Goal: Transaction & Acquisition: Download file/media

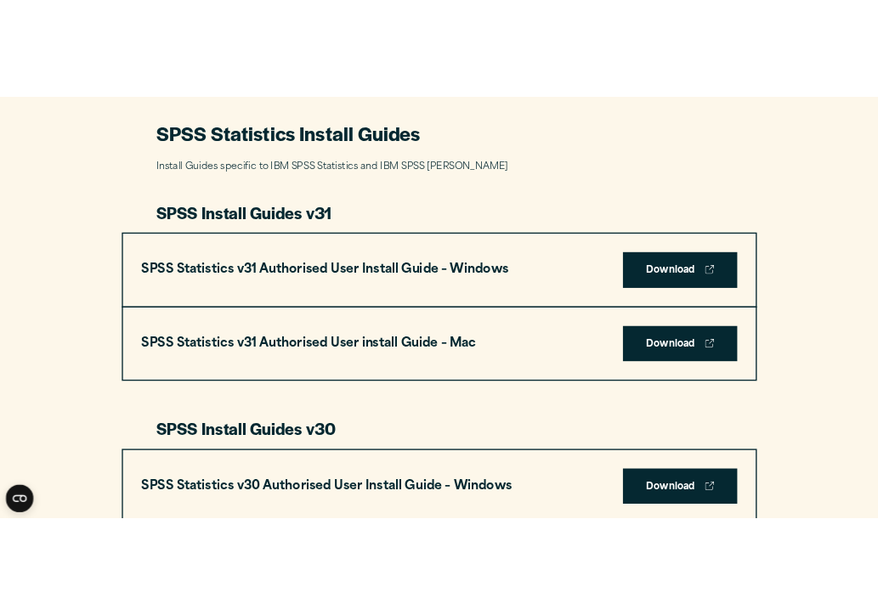
scroll to position [775, 0]
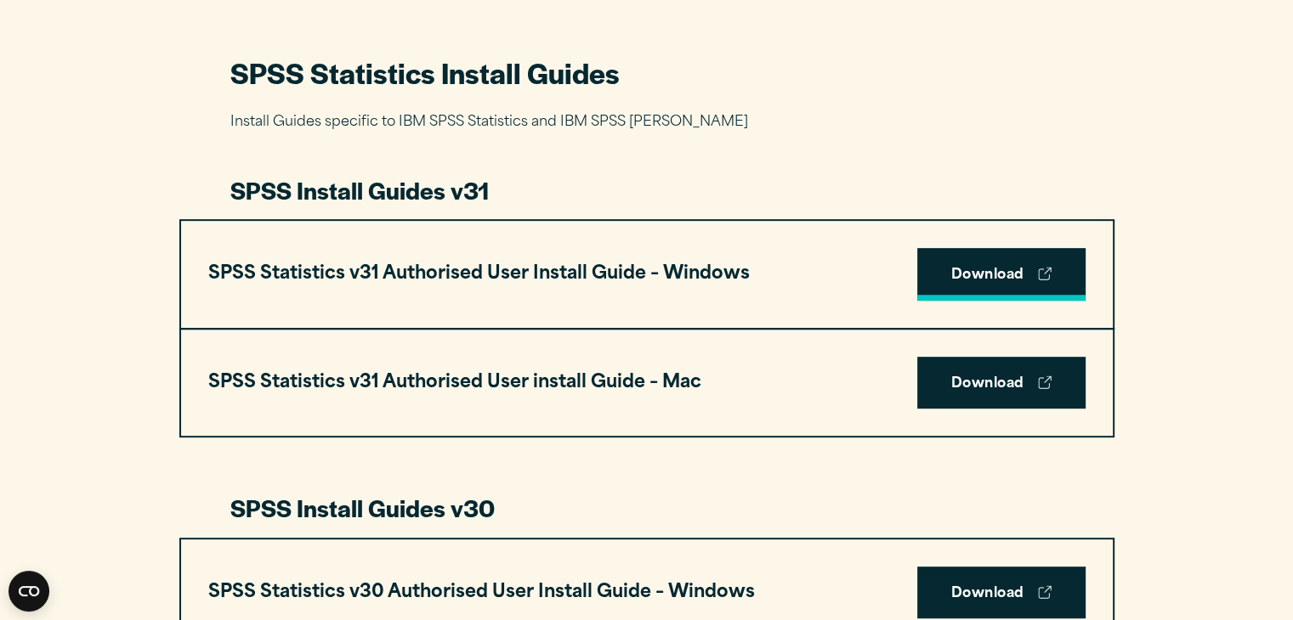
click at [998, 249] on link "Download" at bounding box center [1001, 274] width 168 height 53
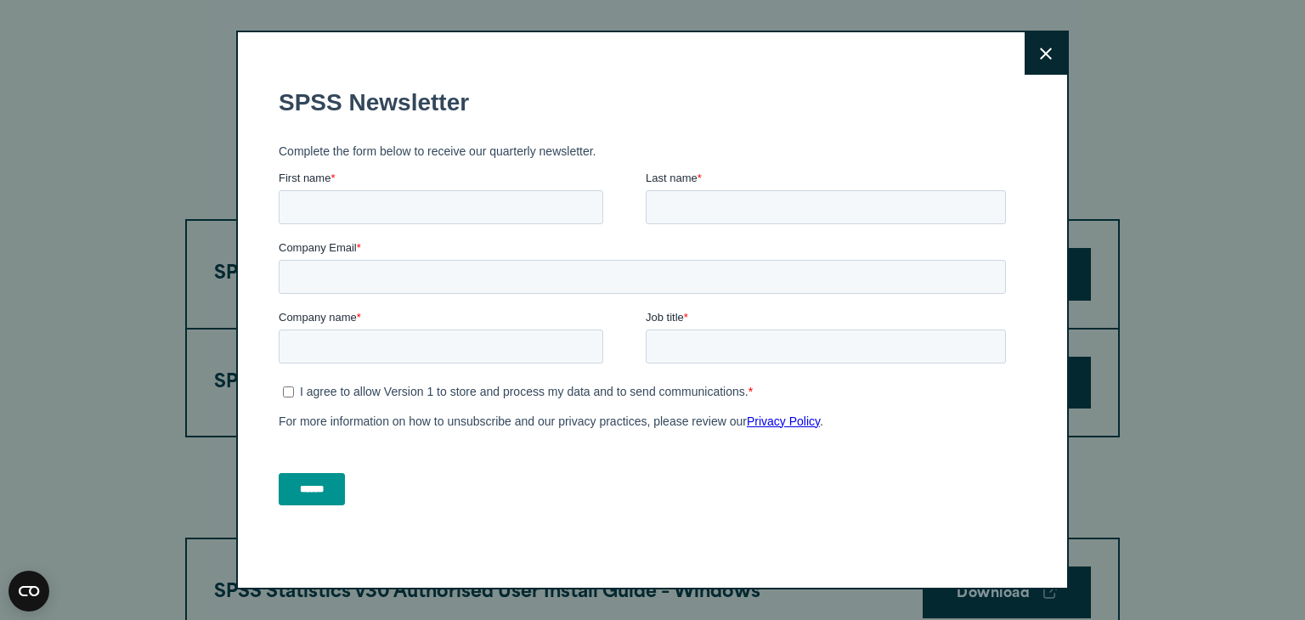
click at [1040, 54] on icon at bounding box center [1046, 54] width 12 height 12
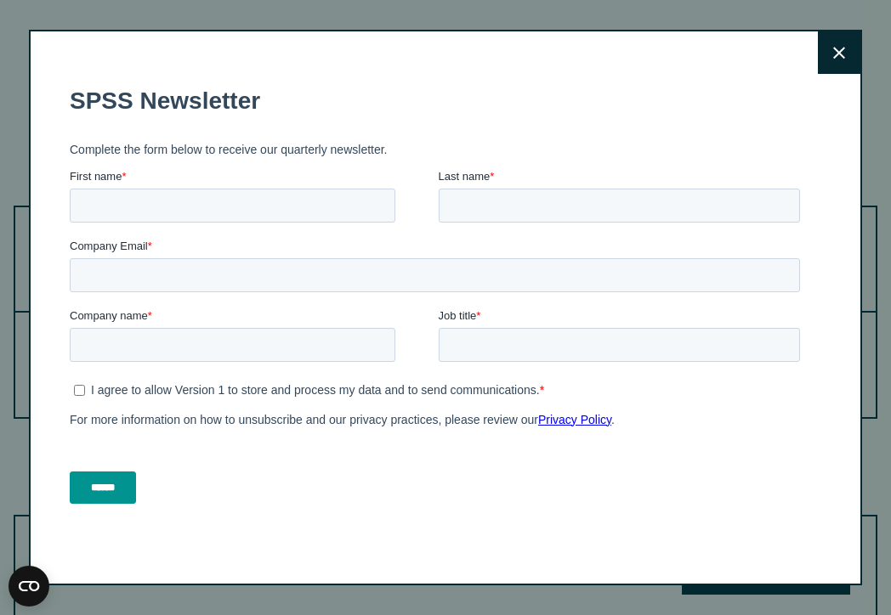
click at [818, 42] on button "Close" at bounding box center [839, 52] width 42 height 42
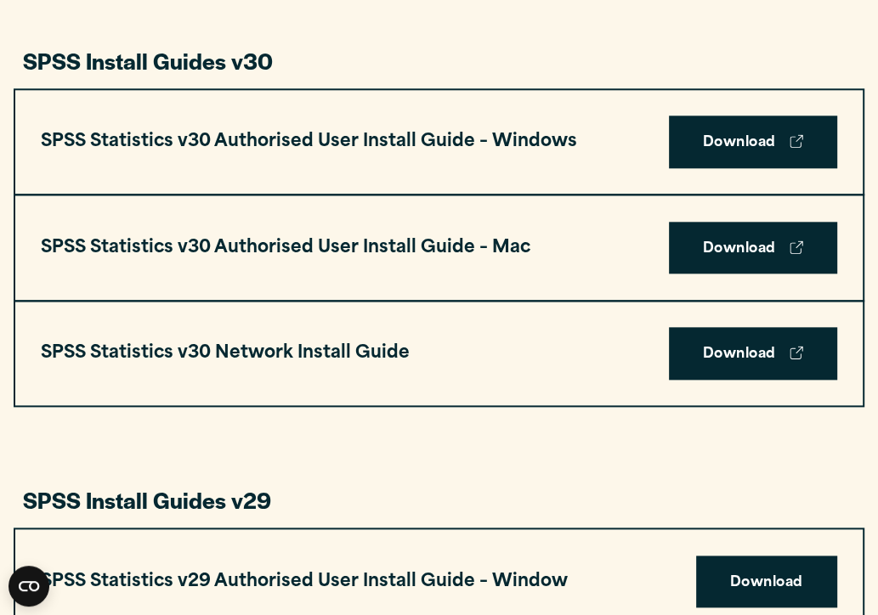
scroll to position [1211, 0]
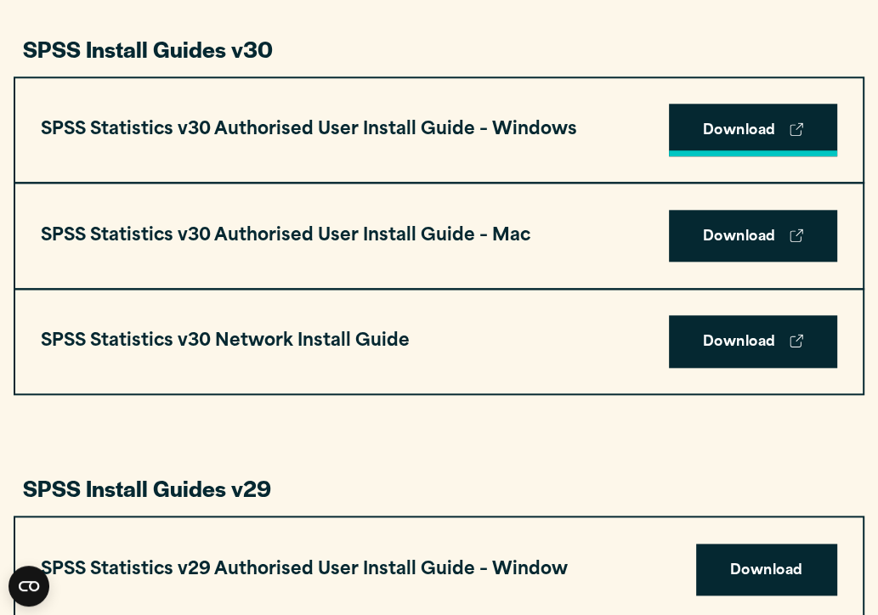
click at [734, 130] on link "Download" at bounding box center [753, 130] width 168 height 53
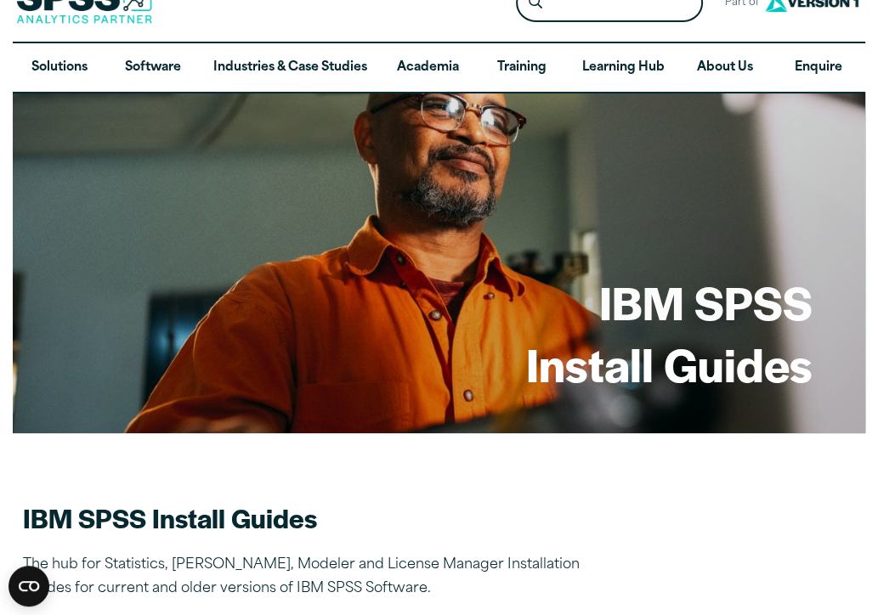
scroll to position [0, 0]
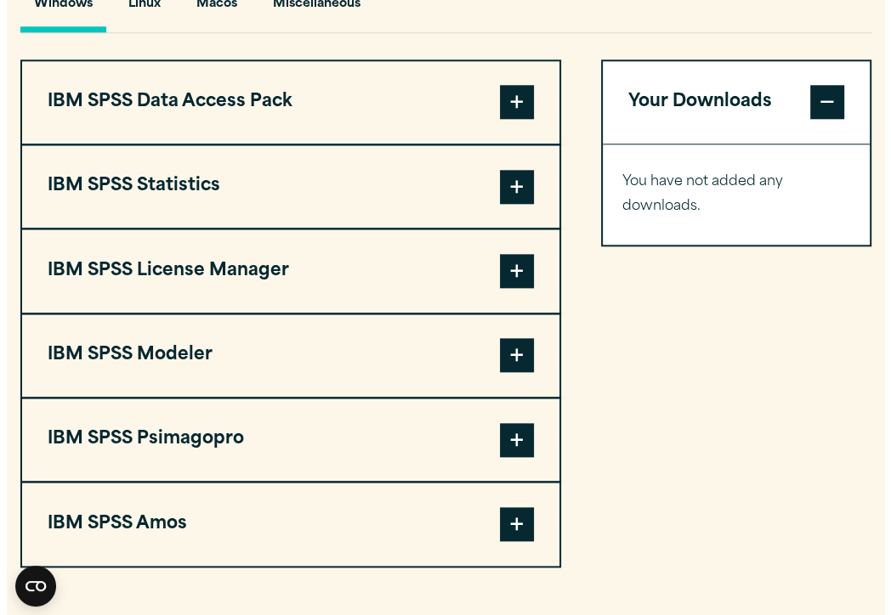
scroll to position [1295, 0]
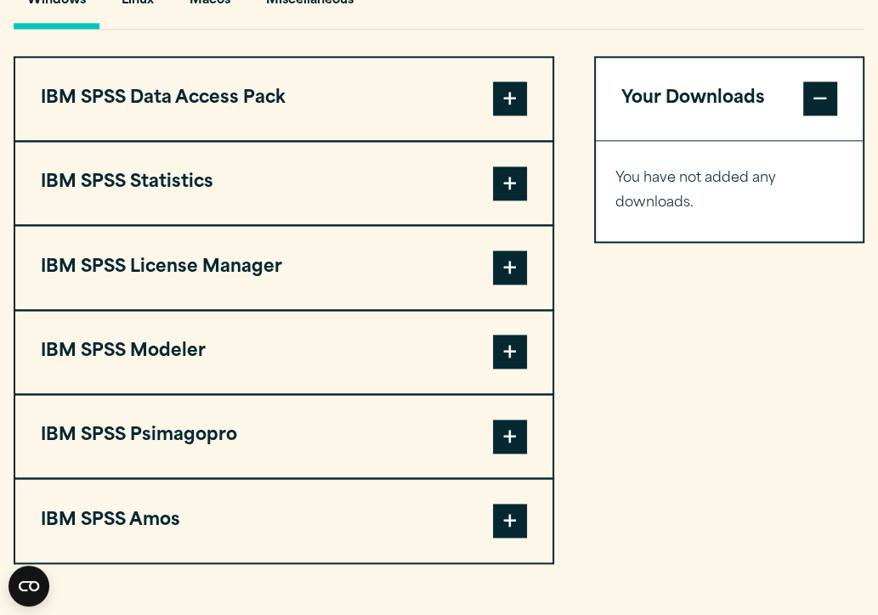
click at [453, 174] on button "IBM SPSS Statistics" at bounding box center [283, 183] width 537 height 82
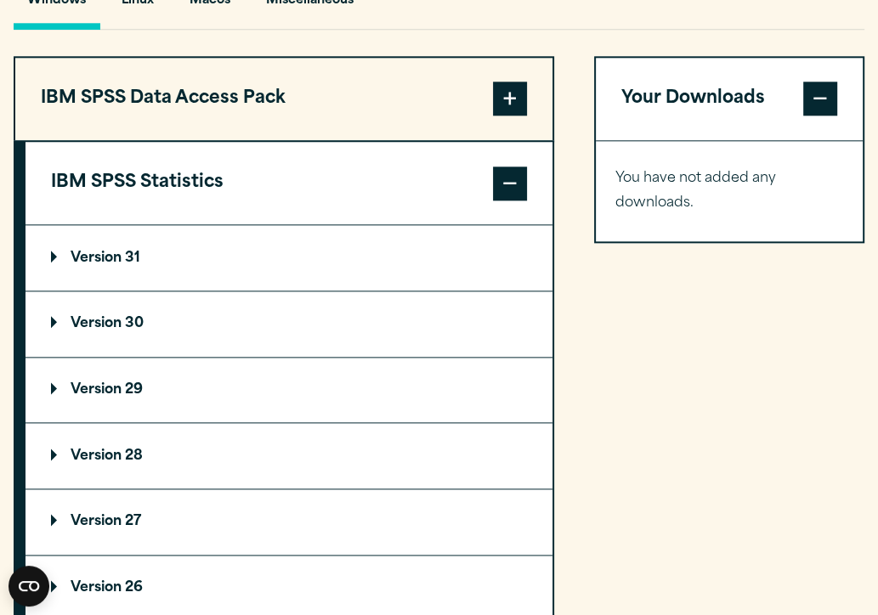
click at [123, 318] on p "Version 30" at bounding box center [97, 324] width 93 height 14
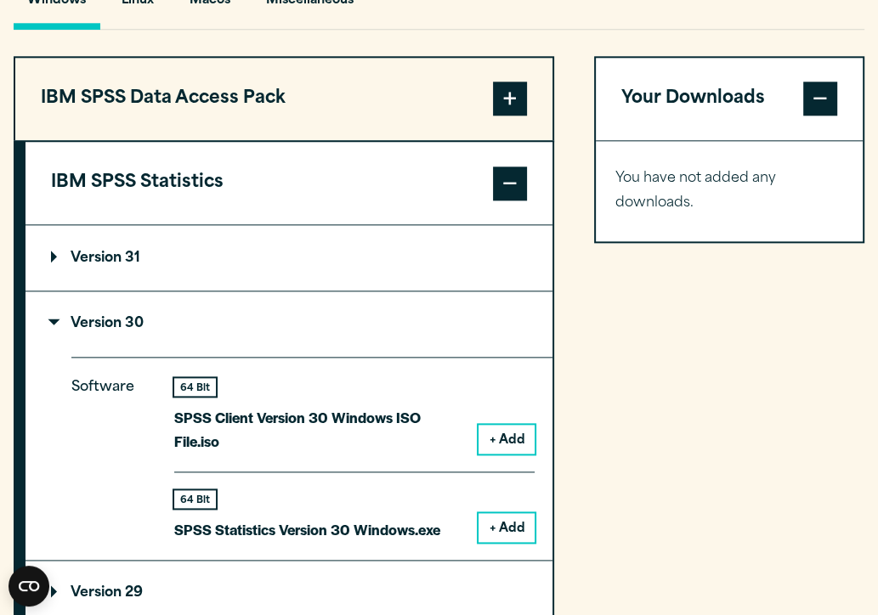
click at [516, 524] on button "+ Add" at bounding box center [506, 527] width 56 height 29
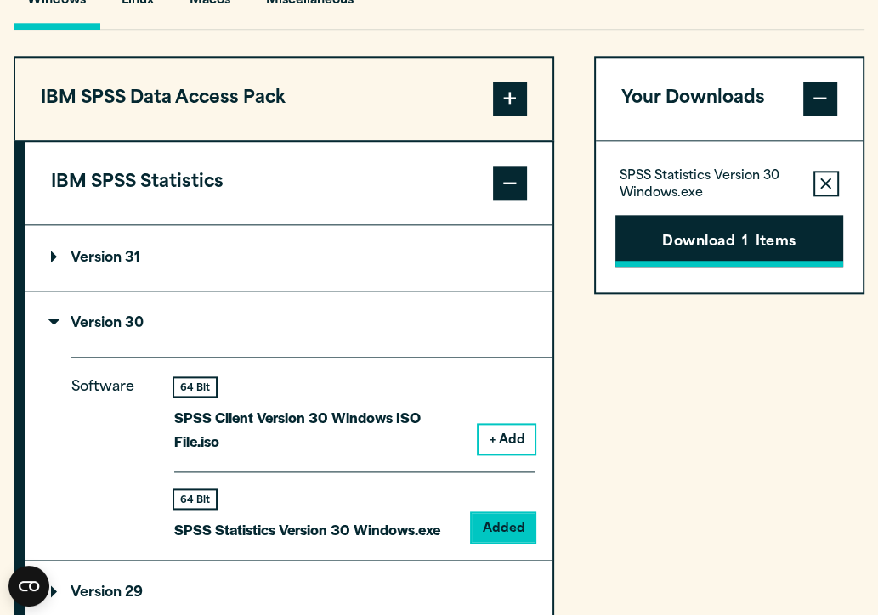
click at [772, 252] on button "Download 1 Items" at bounding box center [729, 241] width 228 height 53
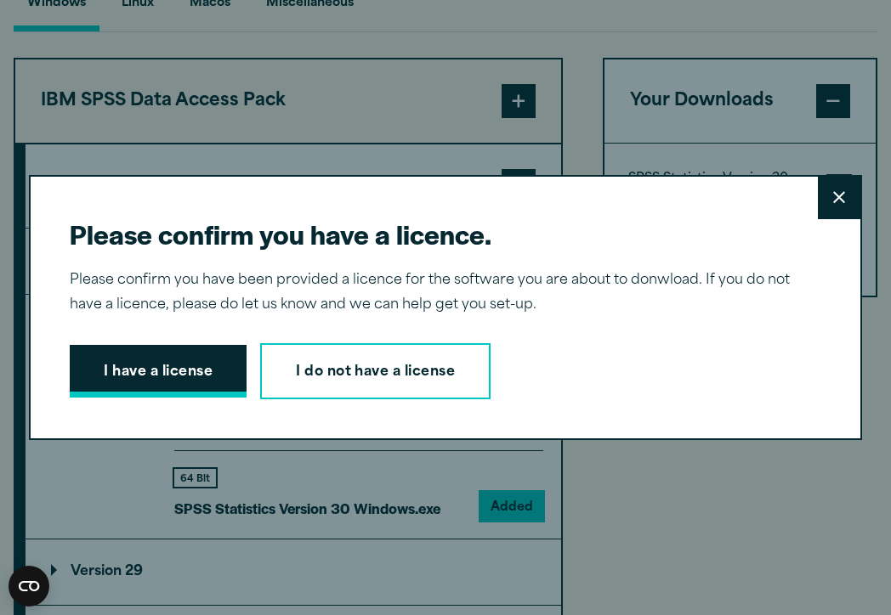
click at [170, 368] on button "I have a license" at bounding box center [158, 371] width 177 height 53
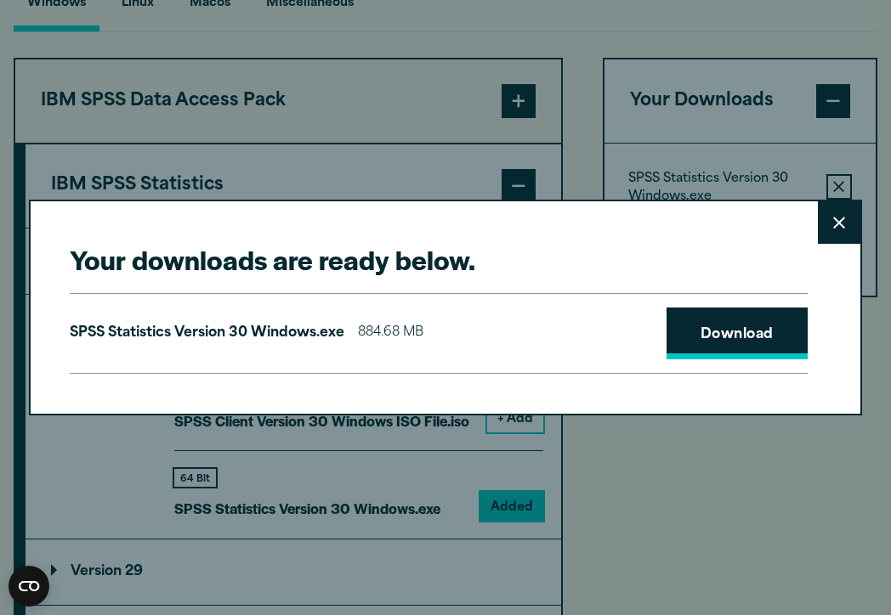
click at [725, 351] on link "Download" at bounding box center [736, 334] width 141 height 53
